Goal: Task Accomplishment & Management: Manage account settings

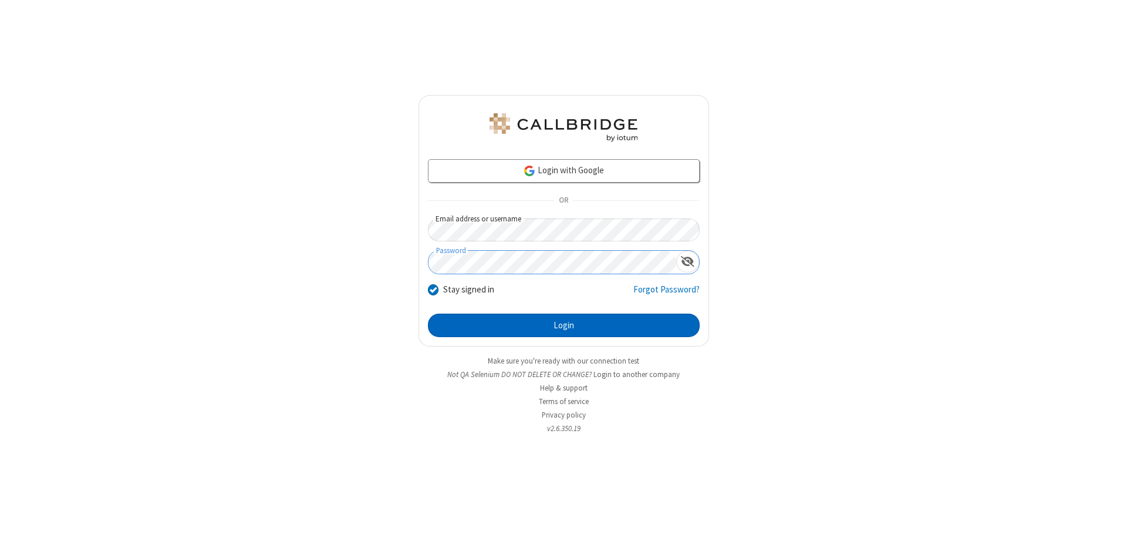
click at [564, 325] on button "Login" at bounding box center [564, 325] width 272 height 23
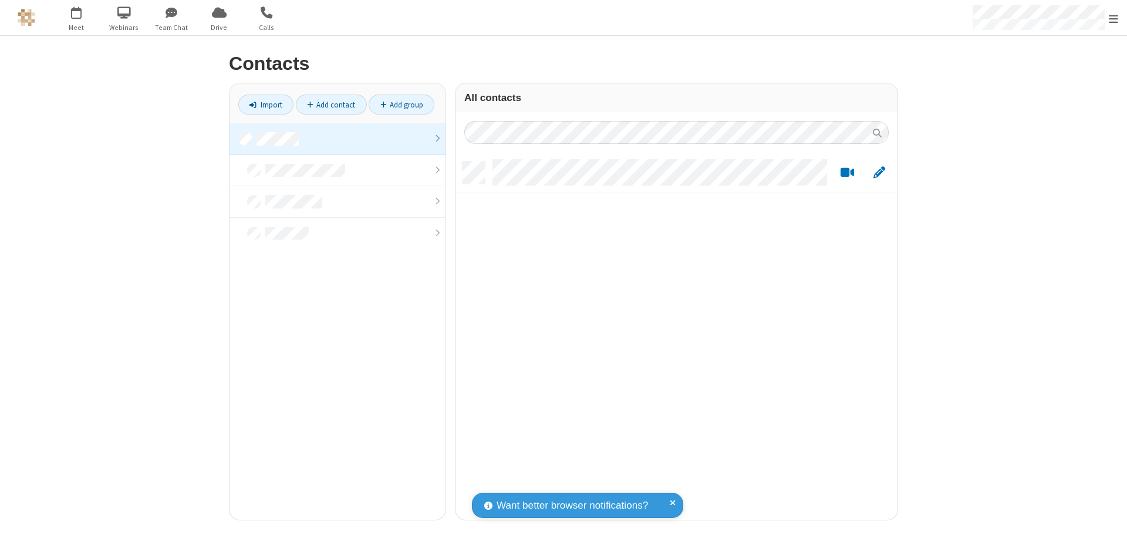
scroll to position [358, 433]
click at [338, 139] on link at bounding box center [338, 139] width 216 height 32
click at [331, 105] on link "Add contact" at bounding box center [331, 105] width 71 height 20
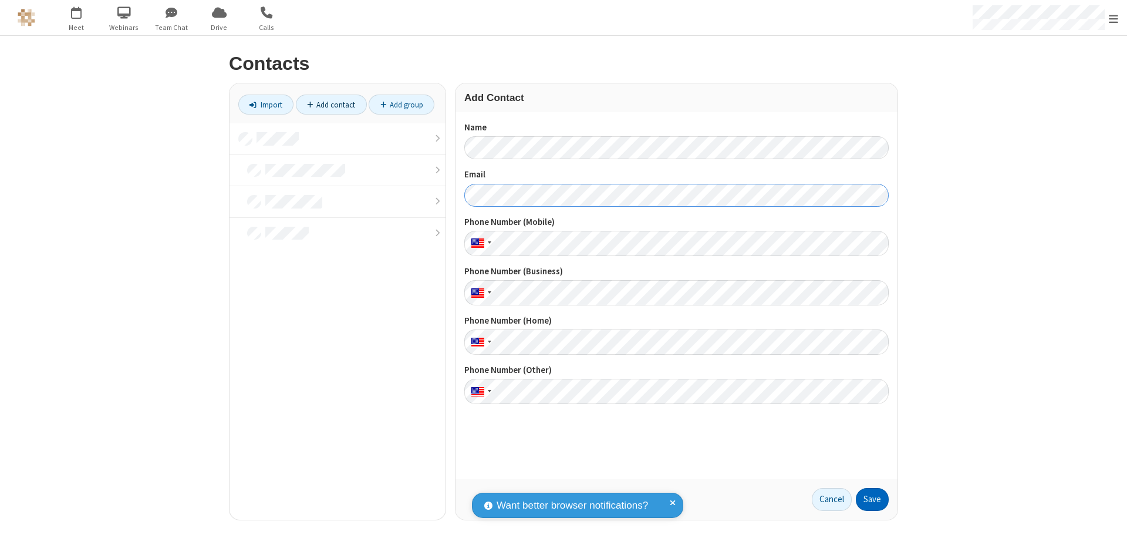
click at [873, 499] on button "Save" at bounding box center [872, 499] width 33 height 23
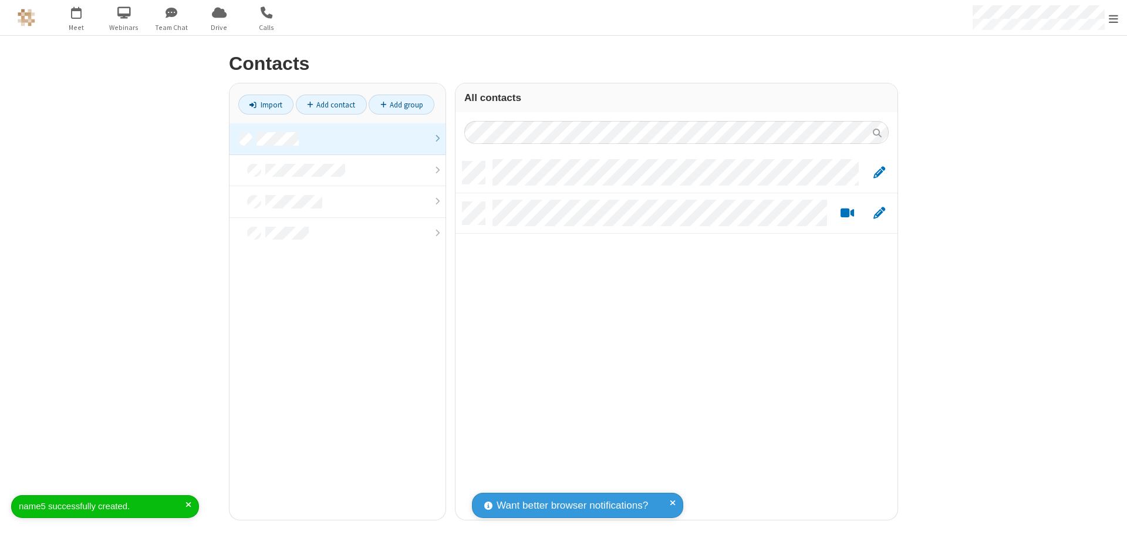
scroll to position [358, 433]
